Goal: Task Accomplishment & Management: Complete application form

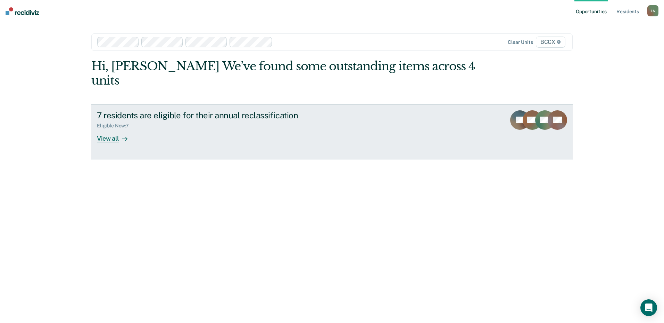
click at [107, 129] on div "View all" at bounding box center [116, 136] width 39 height 14
click at [115, 129] on div "View all" at bounding box center [116, 136] width 39 height 14
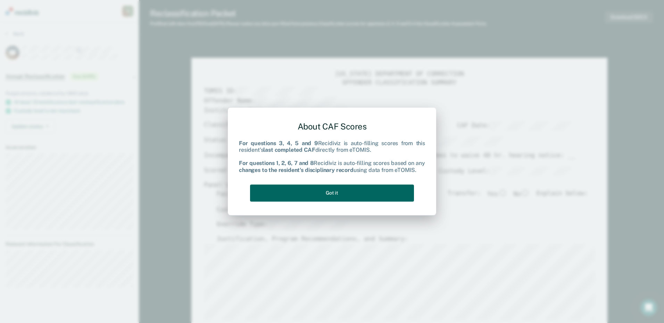
click at [334, 191] on button "Got it" at bounding box center [332, 192] width 164 height 17
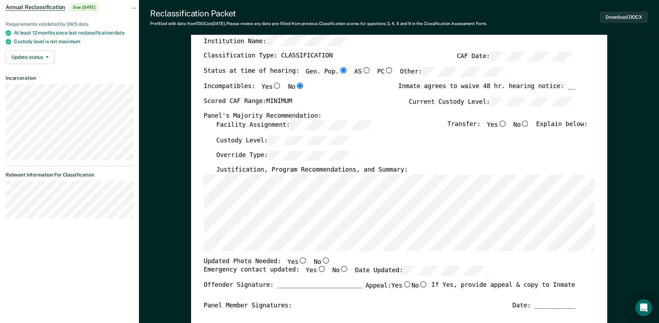
scroll to position [70, 0]
click at [529, 123] on input "No" at bounding box center [525, 123] width 9 height 6
type textarea "x"
radio input "true"
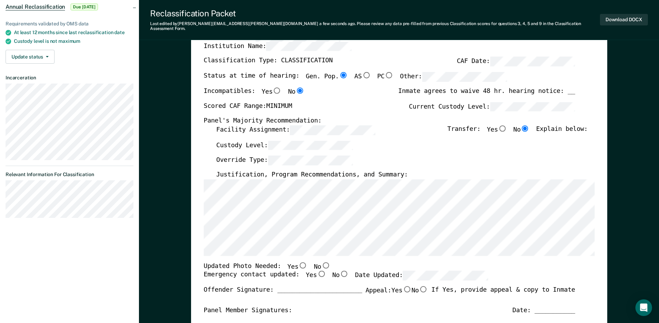
click at [321, 261] on input "No" at bounding box center [325, 264] width 9 height 6
type textarea "x"
radio input "true"
click at [317, 270] on input "Yes" at bounding box center [321, 273] width 9 height 6
type textarea "x"
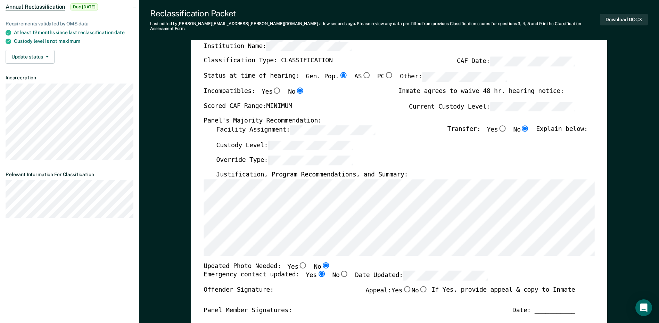
radio input "true"
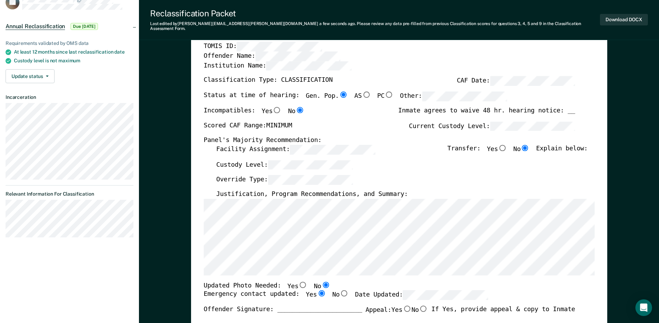
scroll to position [0, 0]
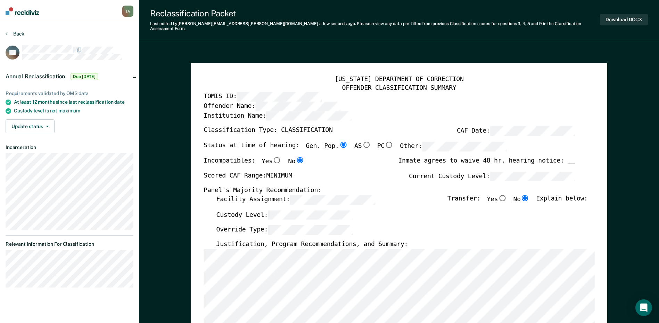
click at [16, 34] on button "Back" at bounding box center [15, 34] width 19 height 6
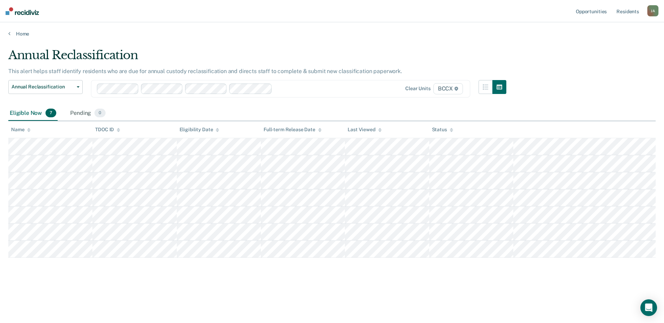
click at [275, 44] on main "Annual Reclassification This alert helps staff identify residents who are due f…" at bounding box center [332, 179] width 664 height 284
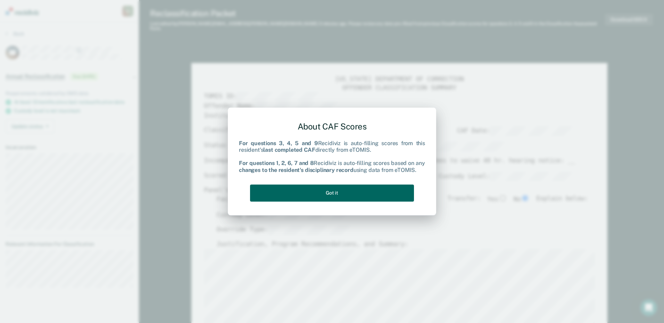
click at [347, 190] on button "Got it" at bounding box center [332, 192] width 164 height 17
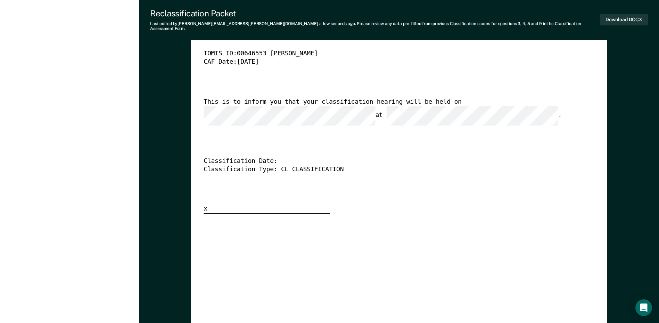
scroll to position [1772, 0]
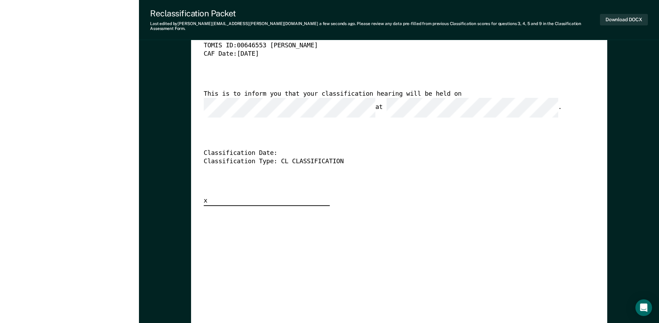
click at [283, 149] on div "Classification Date:" at bounding box center [390, 153] width 372 height 8
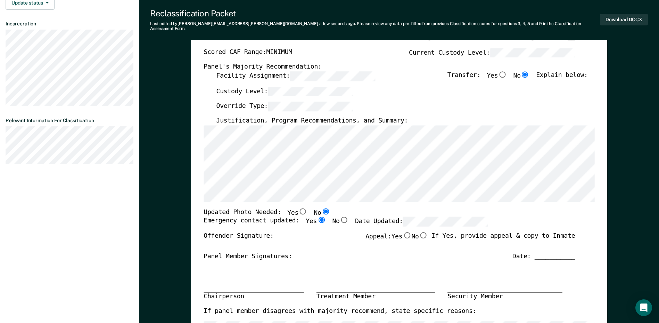
scroll to position [0, 0]
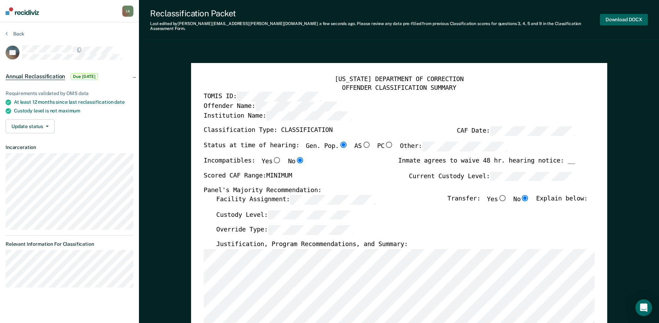
click at [623, 16] on button "Download DOCX" at bounding box center [624, 19] width 48 height 11
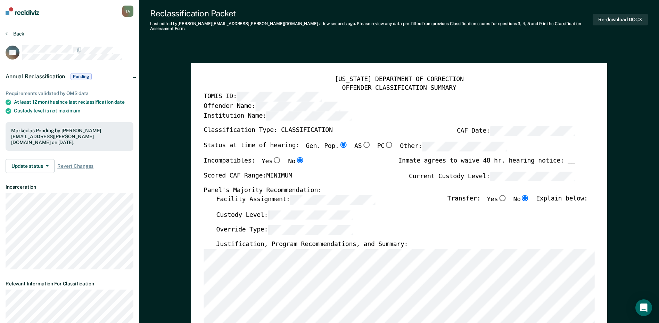
click at [14, 32] on button "Back" at bounding box center [15, 34] width 19 height 6
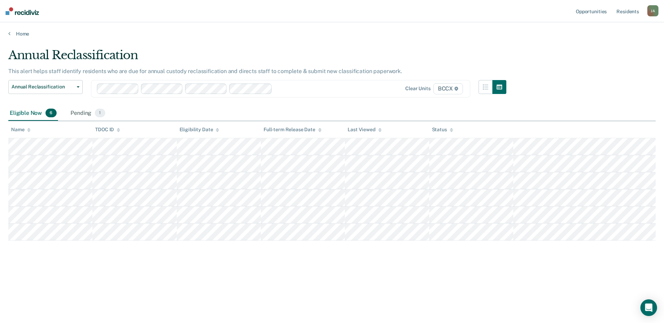
click at [231, 270] on div "Annual Reclassification This alert helps staff identify residents who are due f…" at bounding box center [332, 159] width 648 height 222
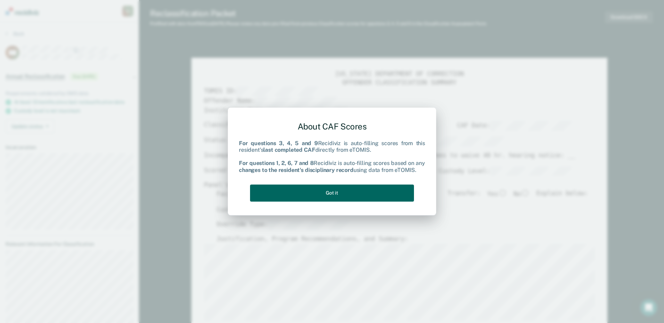
click at [347, 193] on button "Got it" at bounding box center [332, 192] width 164 height 17
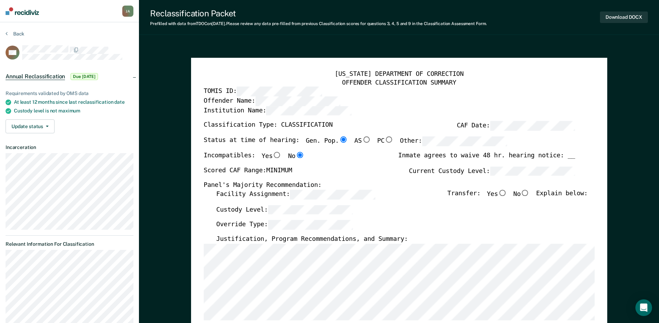
click at [529, 193] on input "No" at bounding box center [525, 192] width 9 height 6
type textarea "x"
radio input "true"
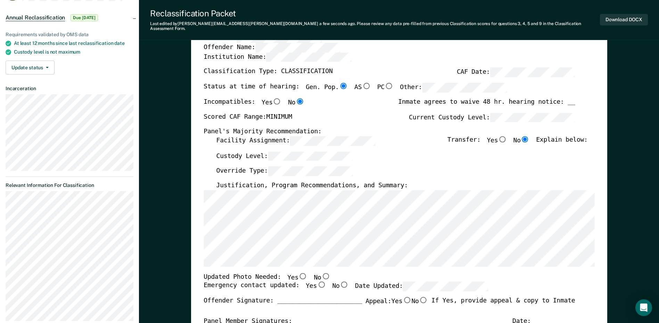
scroll to position [70, 0]
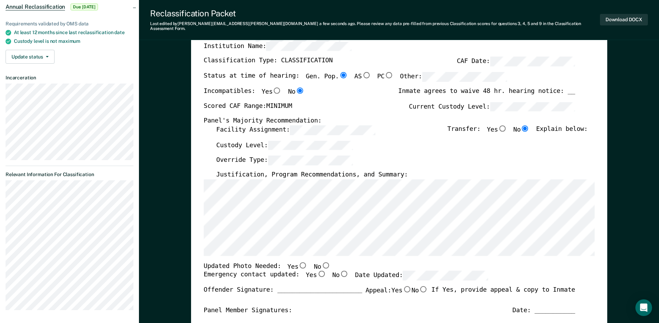
click at [321, 261] on input "No" at bounding box center [325, 264] width 9 height 6
type textarea "x"
radio input "true"
click at [317, 270] on input "Yes" at bounding box center [321, 273] width 9 height 6
type textarea "x"
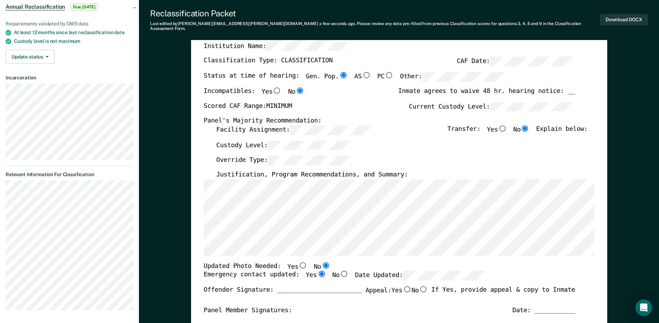
radio input "true"
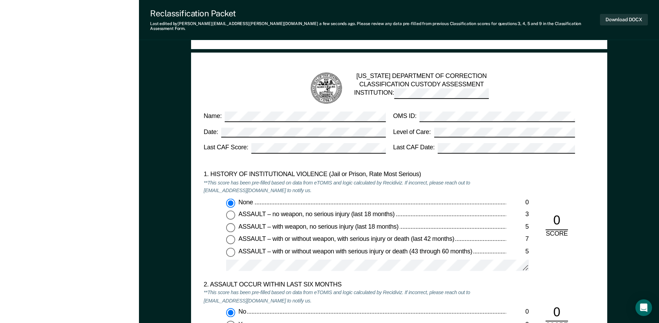
scroll to position [521, 0]
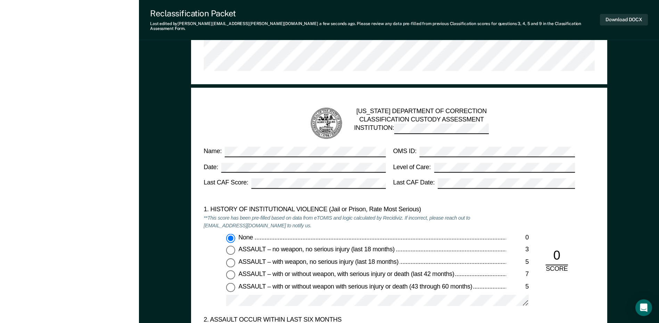
click at [277, 110] on div "[US_STATE] DEPARTMENT OF CORRECTION CLASSIFICATION CUSTODY ASSESSMENT INSTITUTI…" at bounding box center [399, 123] width 378 height 34
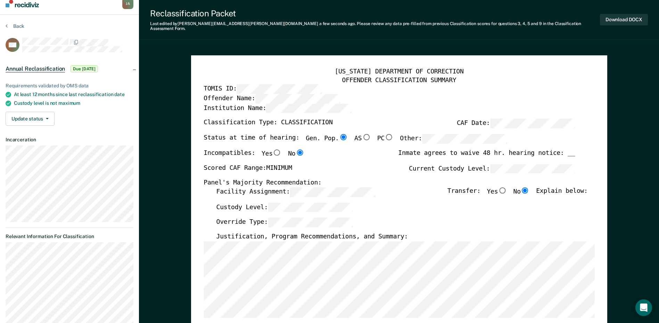
scroll to position [0, 0]
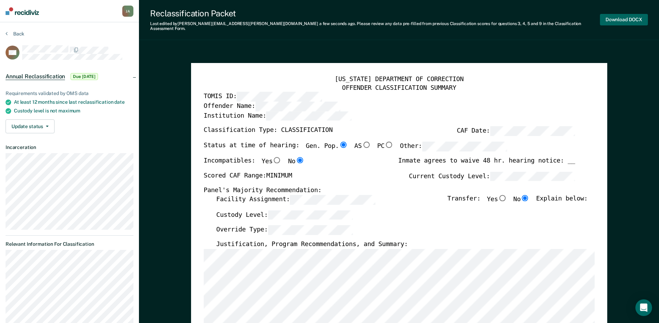
click at [612, 15] on button "Download DOCX" at bounding box center [624, 19] width 48 height 11
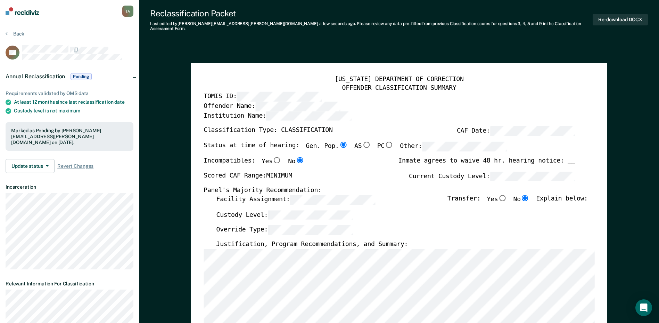
click at [18, 34] on button "Back" at bounding box center [15, 34] width 19 height 6
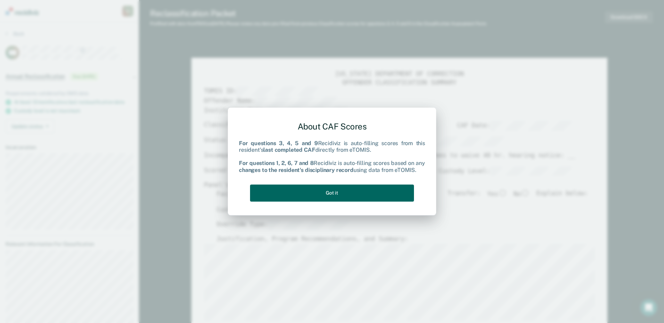
click at [321, 195] on button "Got it" at bounding box center [332, 192] width 164 height 17
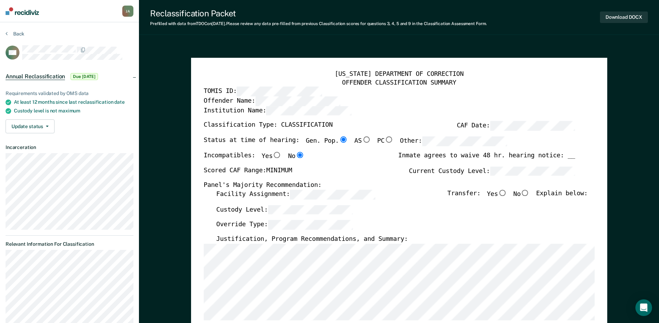
click at [529, 191] on input "No" at bounding box center [525, 192] width 9 height 6
type textarea "x"
radio input "true"
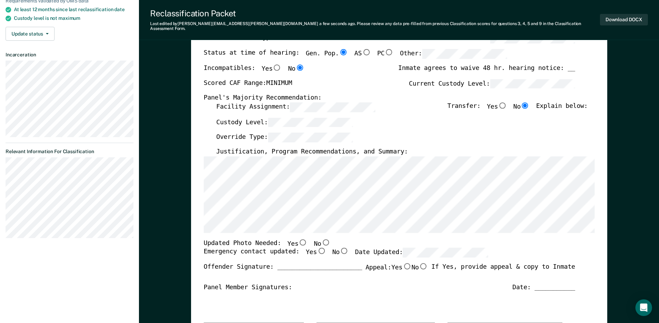
scroll to position [104, 0]
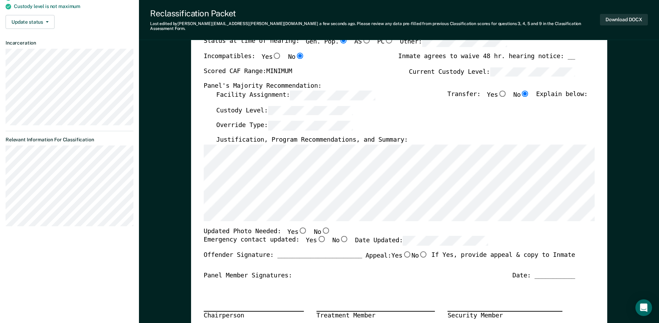
click at [321, 227] on input "No" at bounding box center [325, 230] width 9 height 6
type textarea "x"
radio input "true"
click at [317, 236] on input "Yes" at bounding box center [321, 239] width 9 height 6
type textarea "x"
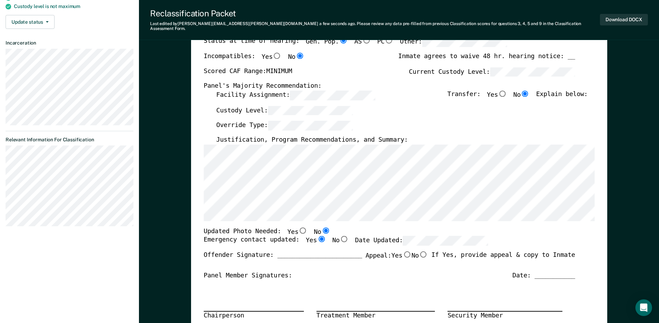
radio input "true"
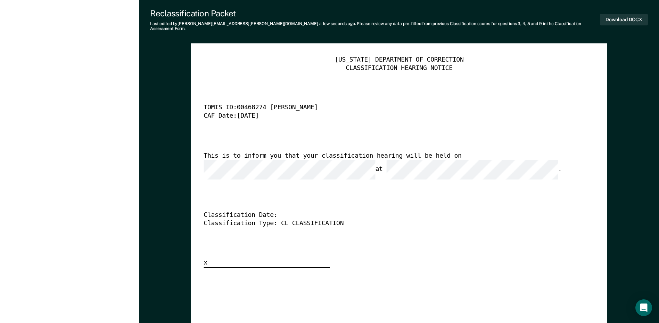
scroll to position [1363, 0]
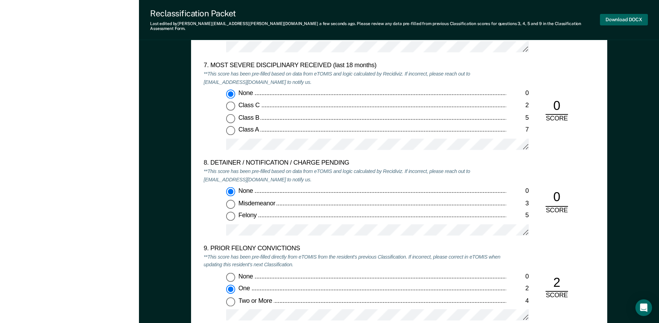
click at [632, 17] on button "Download DOCX" at bounding box center [624, 19] width 48 height 11
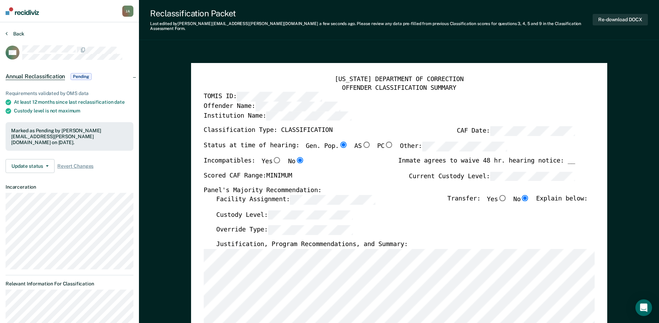
click at [17, 33] on button "Back" at bounding box center [15, 34] width 19 height 6
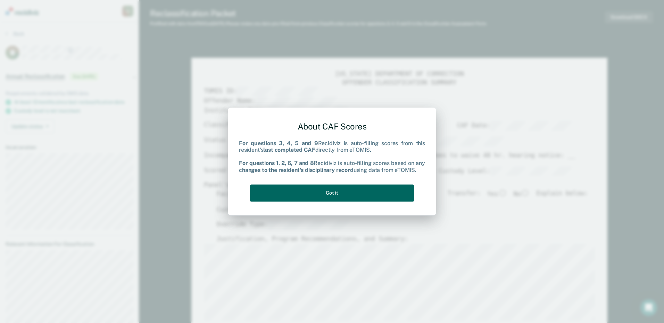
click at [310, 190] on button "Got it" at bounding box center [332, 192] width 164 height 17
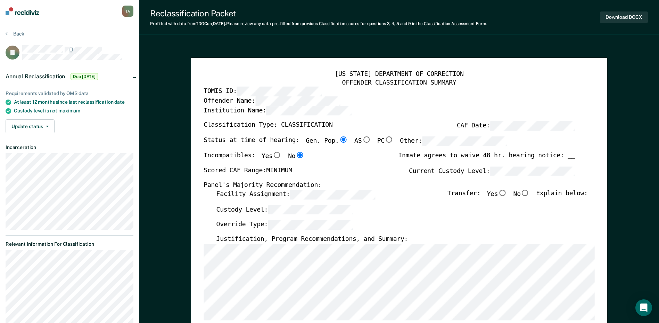
click at [529, 191] on input "No" at bounding box center [525, 192] width 9 height 6
type textarea "x"
radio input "true"
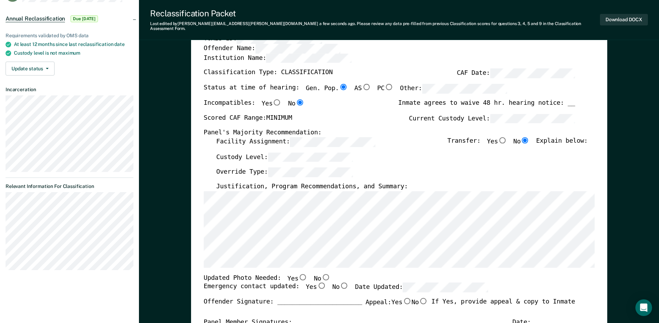
scroll to position [70, 0]
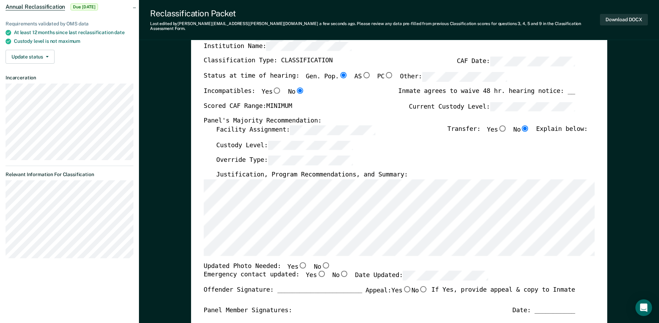
click at [321, 261] on input "No" at bounding box center [325, 264] width 9 height 6
type textarea "x"
radio input "true"
click at [317, 270] on input "Yes" at bounding box center [321, 273] width 9 height 6
type textarea "x"
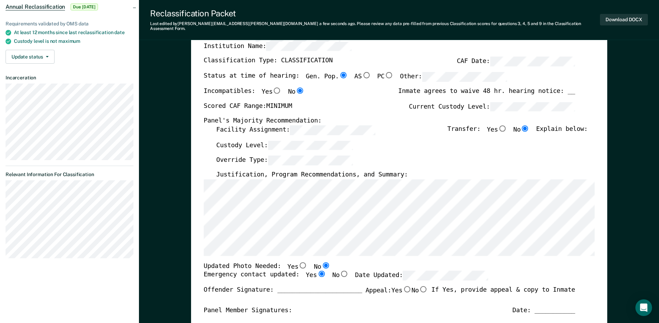
radio input "true"
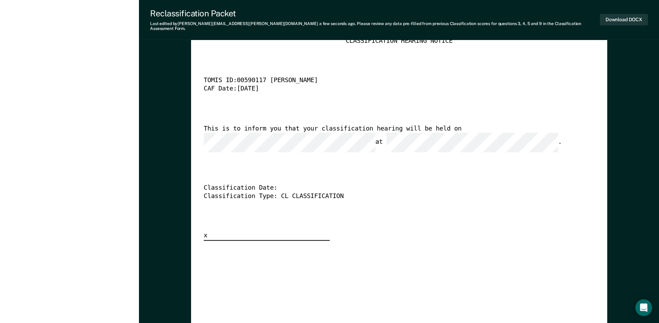
scroll to position [0, 1]
click at [472, 184] on div "Classification Date:" at bounding box center [390, 188] width 372 height 8
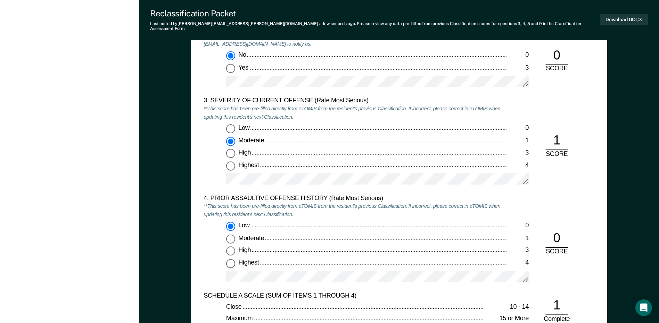
scroll to position [737, 0]
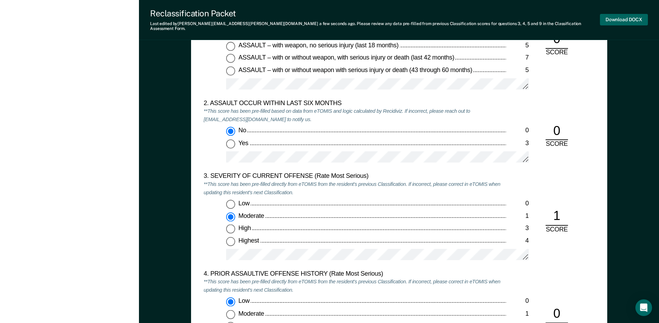
click at [625, 17] on button "Download DOCX" at bounding box center [624, 19] width 48 height 11
click at [548, 283] on div "4. PRIOR ASSAULTIVE OFFENSE HISTORY (Rate Most Serious) **This score has been p…" at bounding box center [399, 317] width 391 height 97
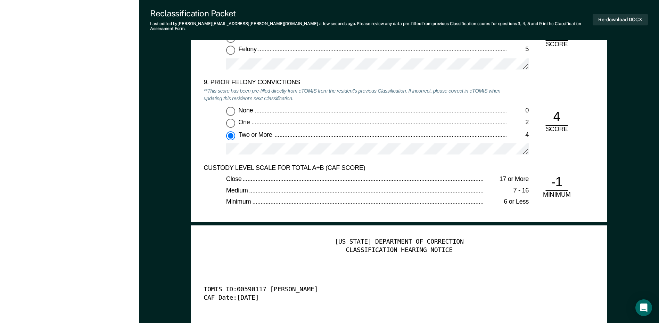
scroll to position [1537, 0]
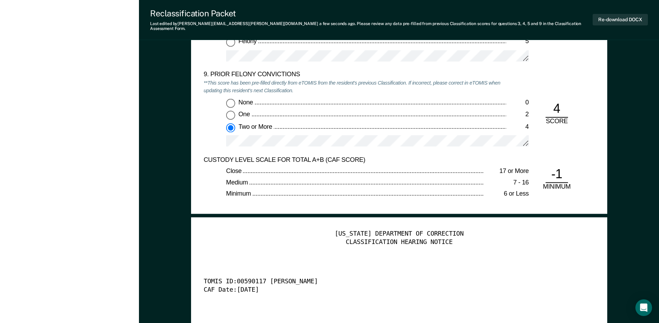
click at [248, 240] on div "CLASSIFICATION HEARING NOTICE" at bounding box center [399, 242] width 391 height 8
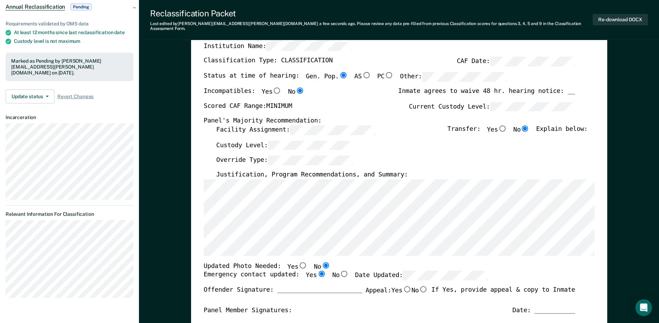
scroll to position [0, 0]
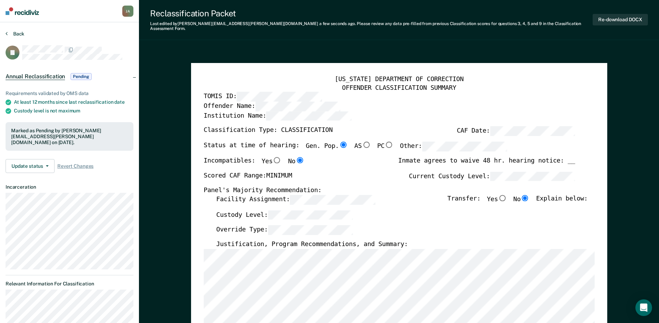
click at [18, 33] on button "Back" at bounding box center [15, 34] width 19 height 6
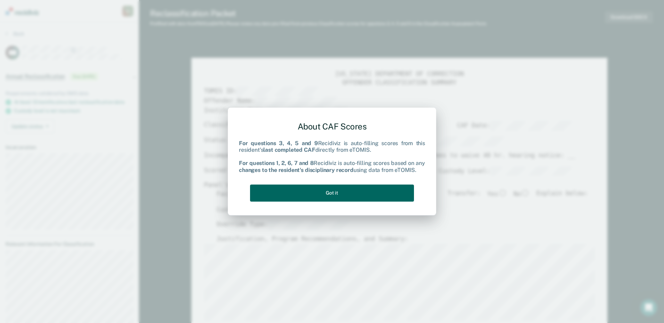
click at [349, 193] on button "Got it" at bounding box center [332, 192] width 164 height 17
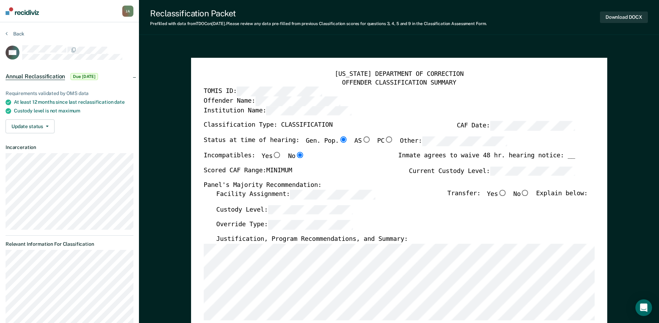
click at [529, 193] on input "No" at bounding box center [525, 192] width 9 height 6
type textarea "x"
radio input "true"
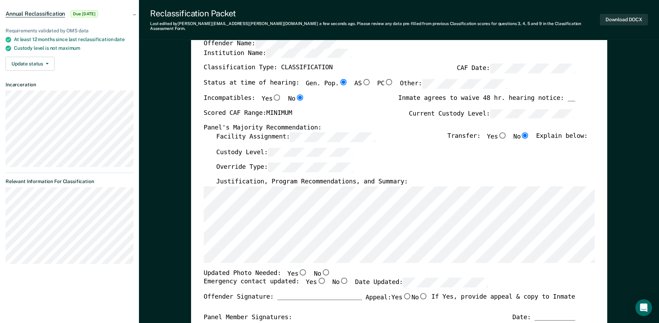
scroll to position [70, 0]
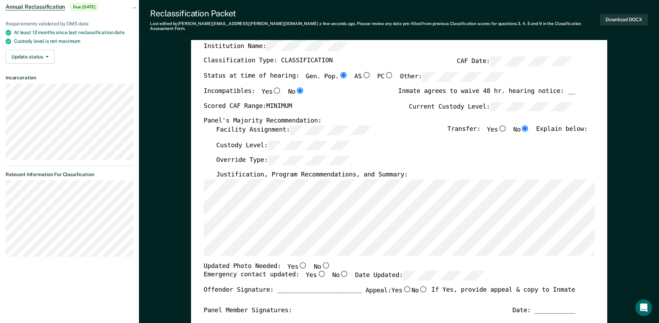
click at [321, 261] on input "No" at bounding box center [325, 264] width 9 height 6
type textarea "x"
radio input "true"
click at [317, 270] on input "Yes" at bounding box center [321, 273] width 9 height 6
type textarea "x"
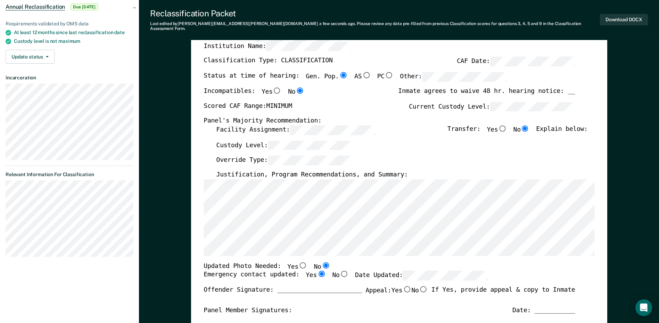
radio input "true"
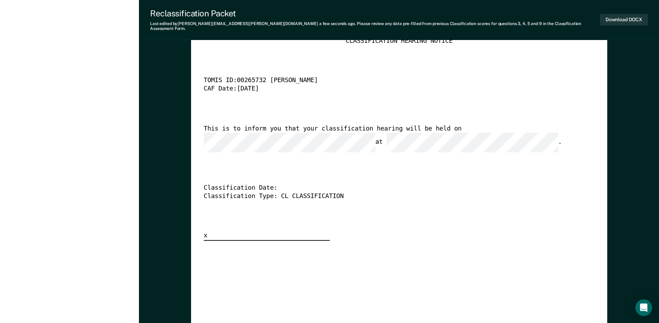
scroll to position [0, 1]
click at [629, 20] on button "Download DOCX" at bounding box center [624, 19] width 48 height 11
click at [270, 262] on div "[US_STATE] DEPARTMENT OF CORRECTION CLASSIFICATION HEARING NOTICE TOMIS ID: 002…" at bounding box center [399, 287] width 391 height 517
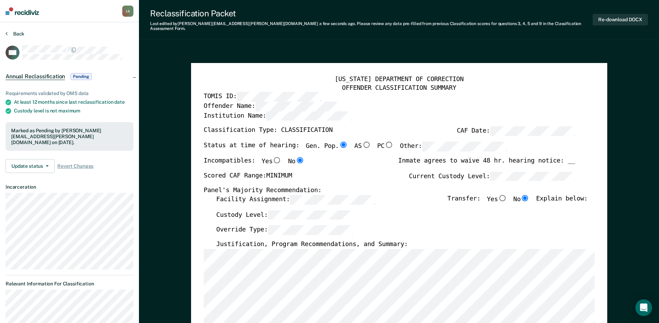
click at [14, 32] on button "Back" at bounding box center [15, 34] width 19 height 6
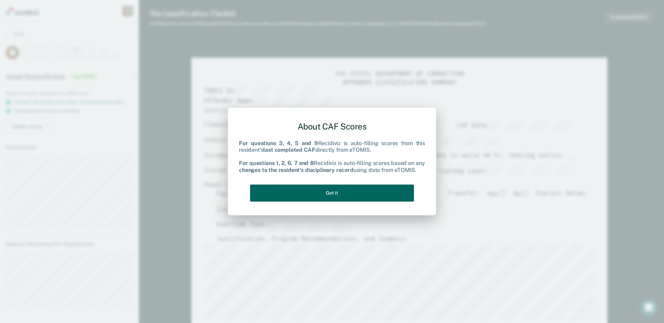
click at [358, 192] on button "Got it" at bounding box center [332, 192] width 164 height 17
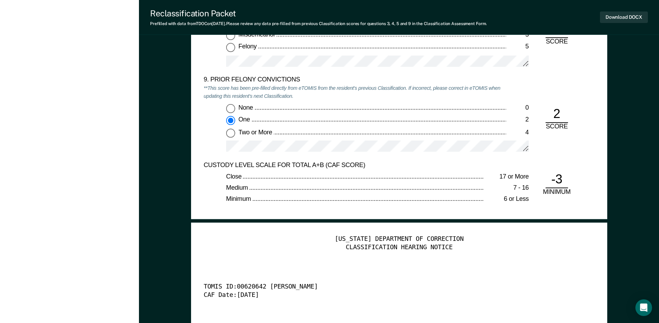
scroll to position [1529, 0]
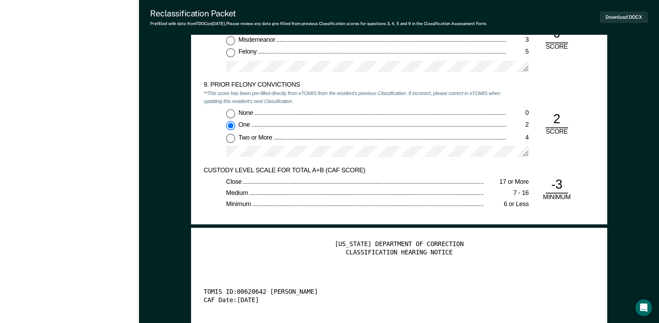
click at [297, 211] on div "CUSTODY LEVEL SCALE FOR TOTAL A+B (CAF SCORE) Close 17 or More Medium 7 - 16 Mi…" at bounding box center [355, 189] width 303 height 46
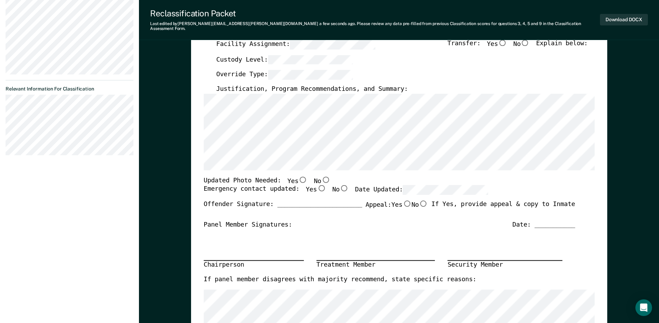
scroll to position [154, 0]
click at [321, 177] on input "No" at bounding box center [325, 180] width 9 height 6
type textarea "x"
radio input "true"
click at [317, 186] on input "Yes" at bounding box center [321, 189] width 9 height 6
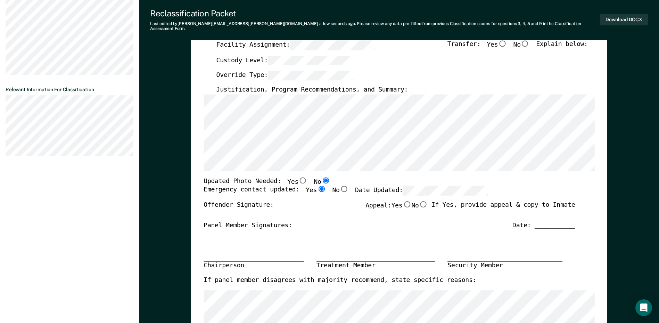
type textarea "x"
radio input "true"
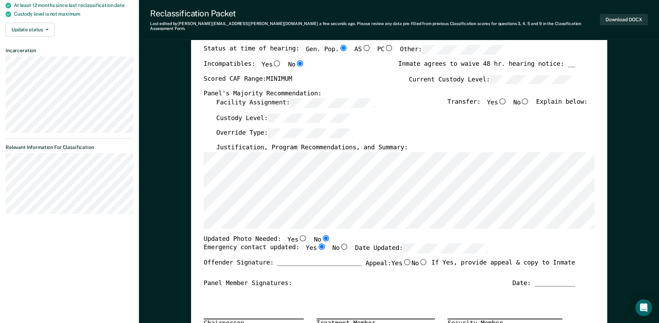
scroll to position [85, 0]
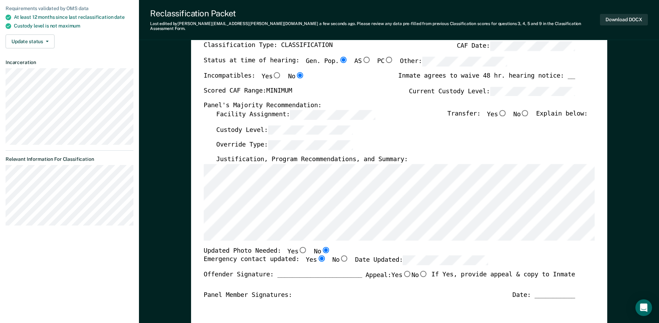
click at [530, 109] on input "No" at bounding box center [525, 112] width 9 height 6
type textarea "x"
radio input "true"
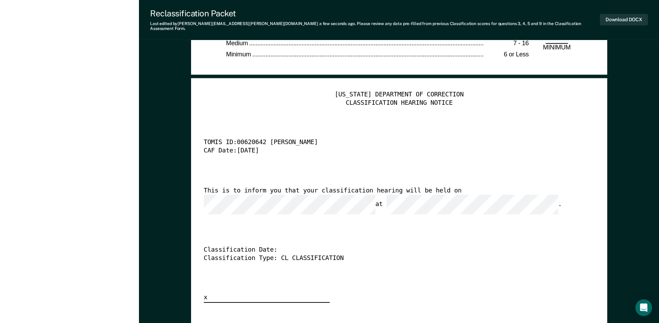
scroll to position [1718, 0]
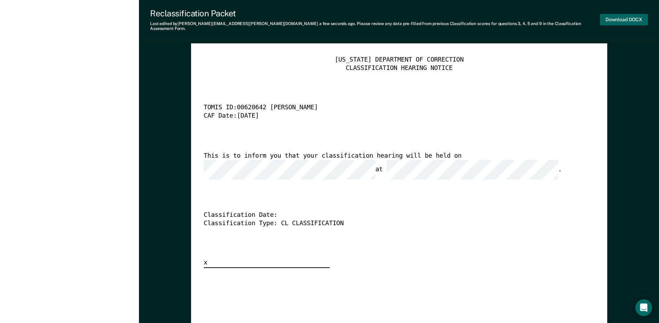
click at [633, 14] on button "Download DOCX" at bounding box center [624, 19] width 48 height 11
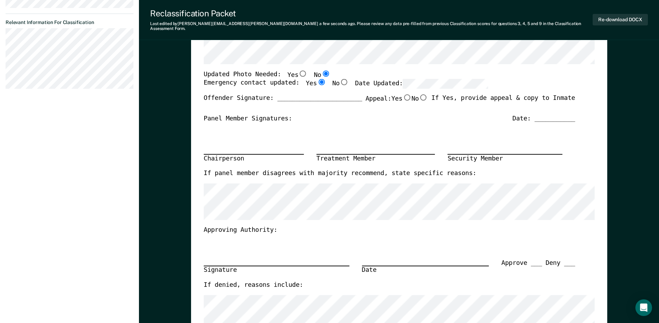
scroll to position [0, 0]
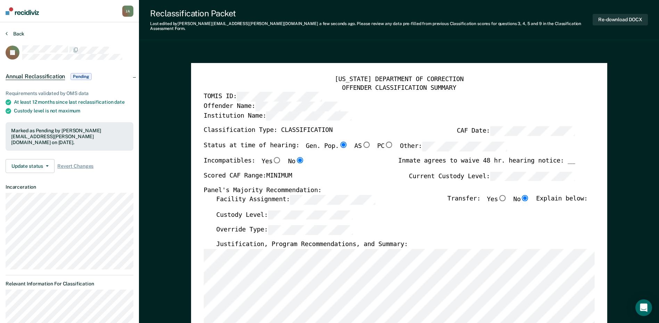
click at [20, 34] on button "Back" at bounding box center [15, 34] width 19 height 6
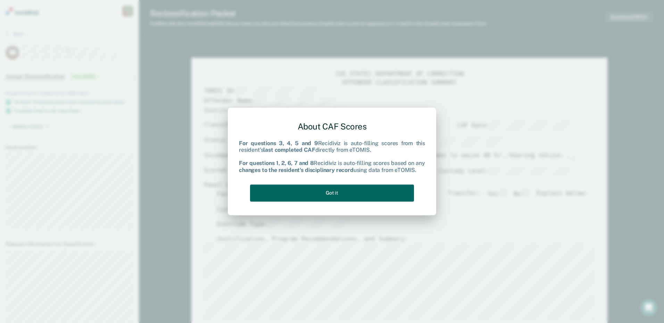
click at [339, 195] on button "Got it" at bounding box center [332, 192] width 164 height 17
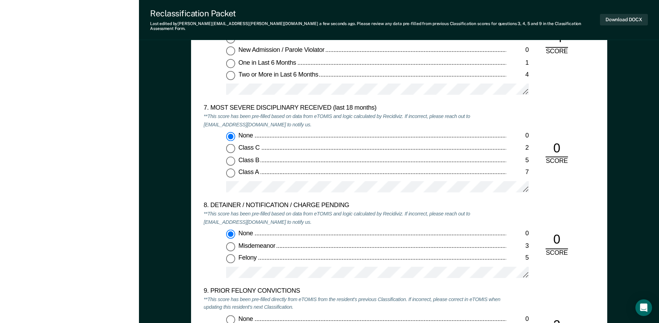
scroll to position [1355, 0]
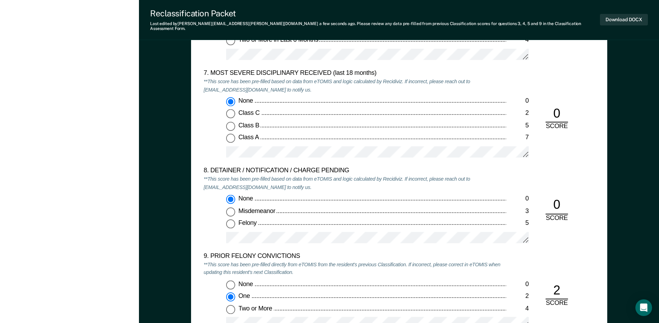
click at [202, 134] on div "5. ESCAPE HISTORY (WITHIN LAST 5 YEARS OF INCARCERATION) **This score has been …" at bounding box center [399, 102] width 416 height 585
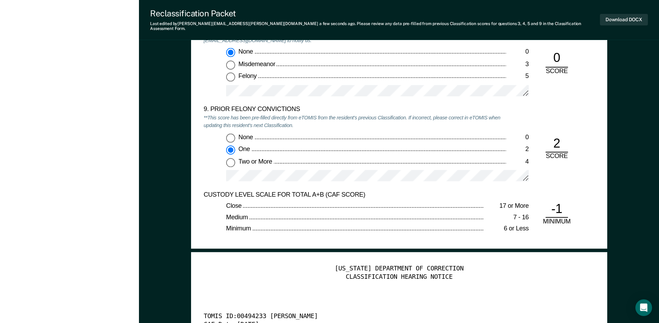
scroll to position [1494, 0]
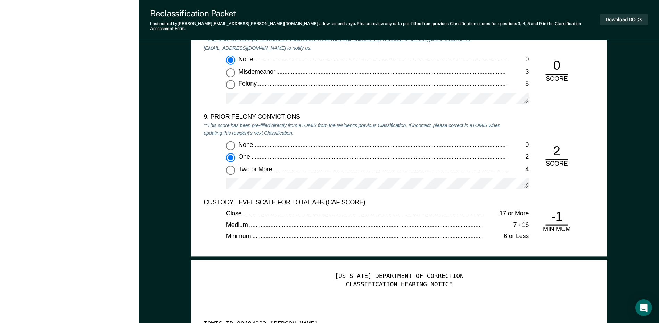
click at [231, 165] on input "Two or More 4" at bounding box center [230, 169] width 9 height 9
type textarea "x"
radio input "false"
radio input "true"
click at [215, 83] on div "None 0 Misdemeanor 3 Felony 5" at bounding box center [355, 83] width 303 height 54
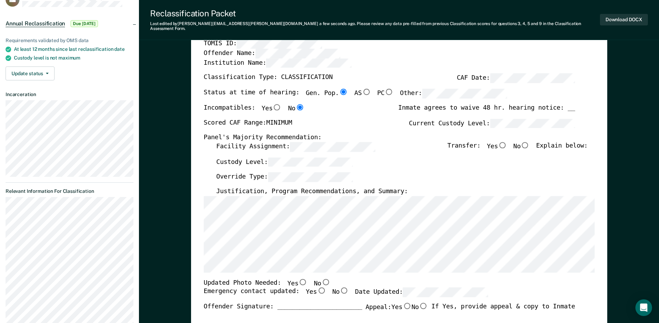
scroll to position [70, 0]
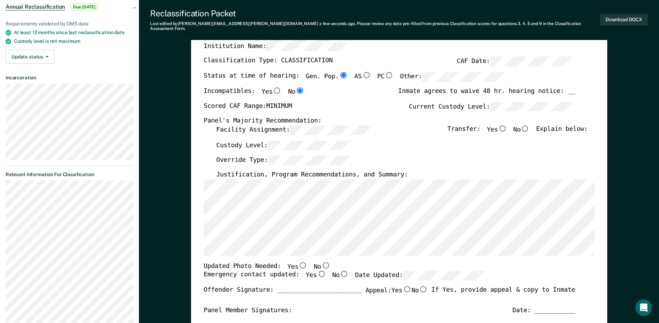
click at [321, 261] on input "No" at bounding box center [325, 264] width 9 height 6
type textarea "x"
radio input "true"
click at [317, 270] on input "Yes" at bounding box center [321, 273] width 9 height 6
type textarea "x"
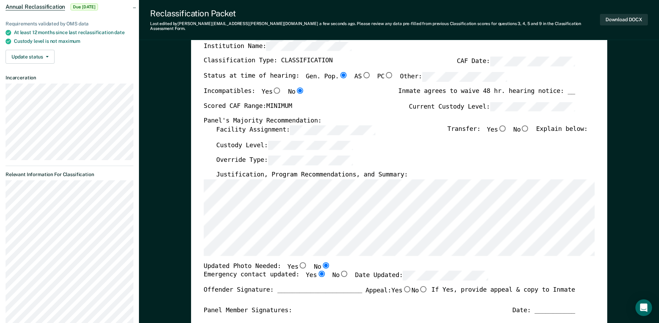
radio input "true"
click at [530, 125] on input "No" at bounding box center [525, 128] width 9 height 6
type textarea "x"
radio input "true"
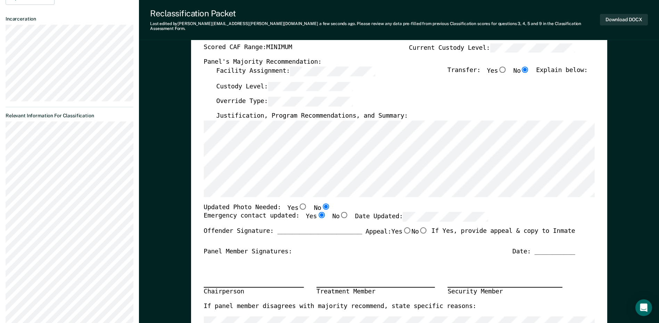
scroll to position [139, 0]
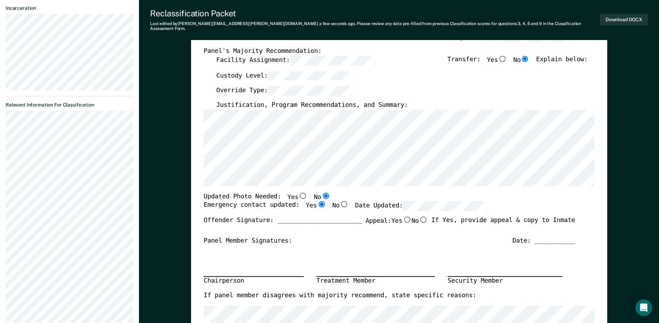
click at [221, 253] on div "Chairperson Treatment Member Security Member" at bounding box center [390, 267] width 372 height 47
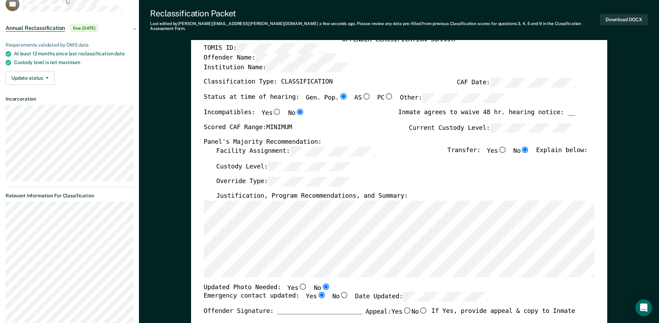
scroll to position [0, 0]
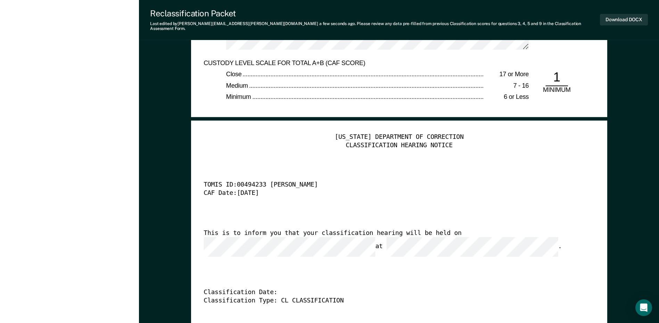
click at [367, 250] on div "[US_STATE] DEPARTMENT OF CORRECTION CLASSIFICATION HEARING NOTICE TOMIS ID: 004…" at bounding box center [399, 239] width 391 height 212
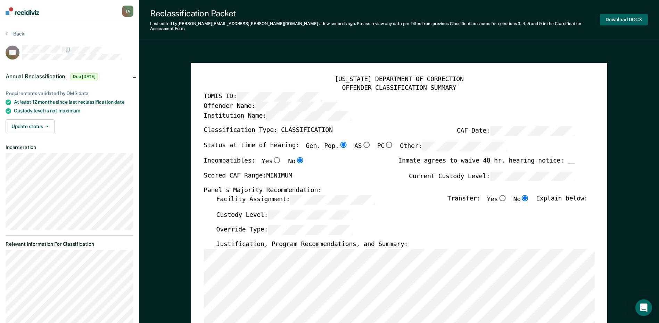
click at [620, 17] on button "Download DOCX" at bounding box center [624, 19] width 48 height 11
type textarea "x"
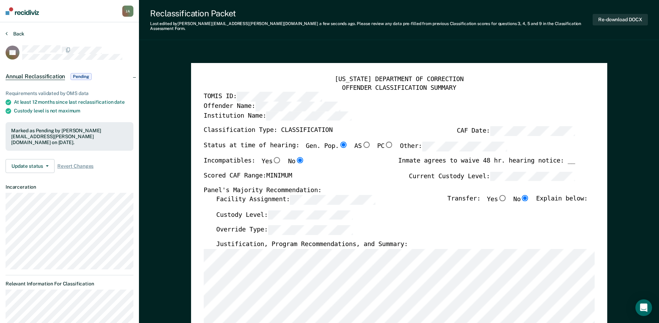
click at [22, 34] on button "Back" at bounding box center [15, 34] width 19 height 6
